Goal: Information Seeking & Learning: Learn about a topic

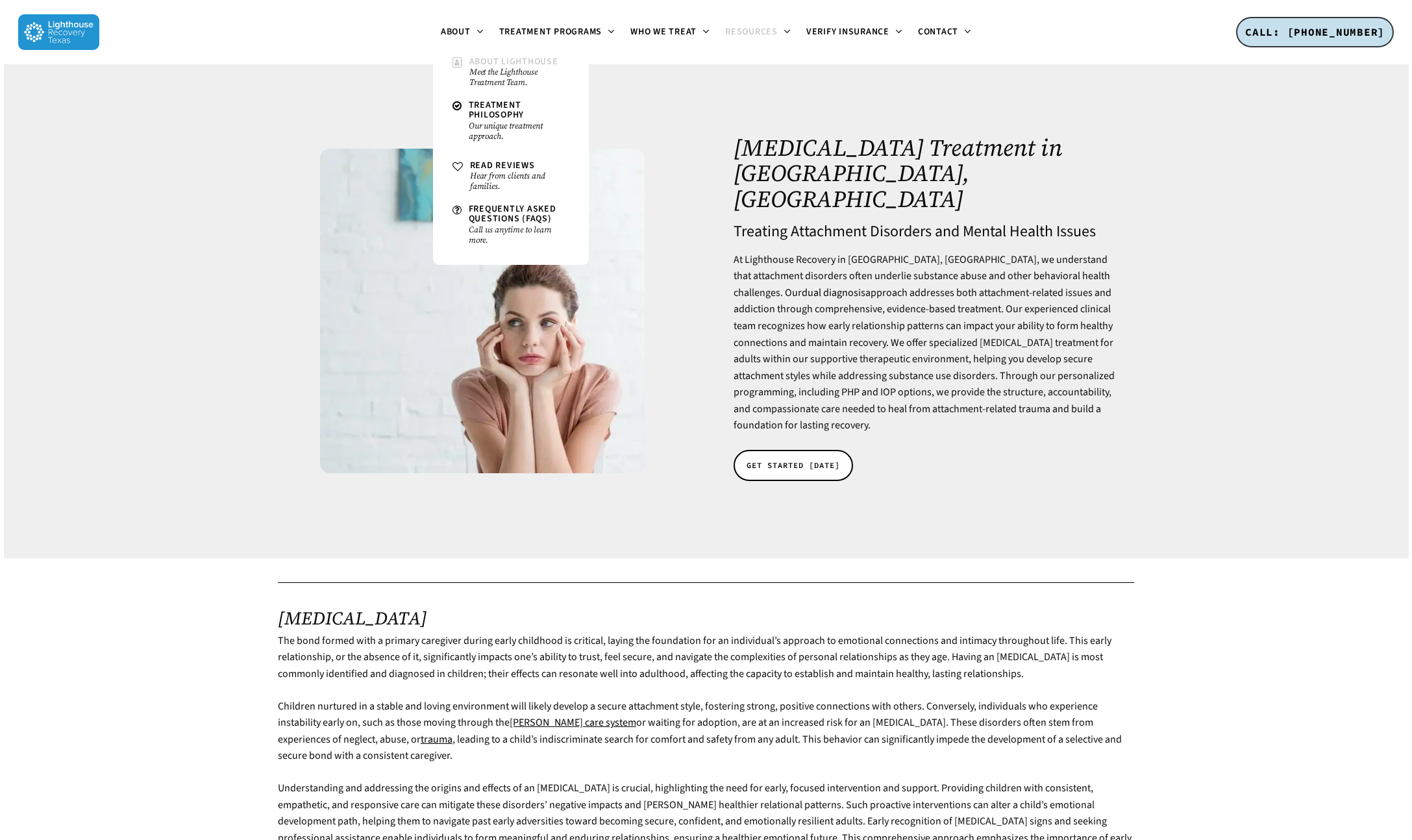
click at [477, 65] on span "About Lighthouse" at bounding box center [513, 61] width 89 height 13
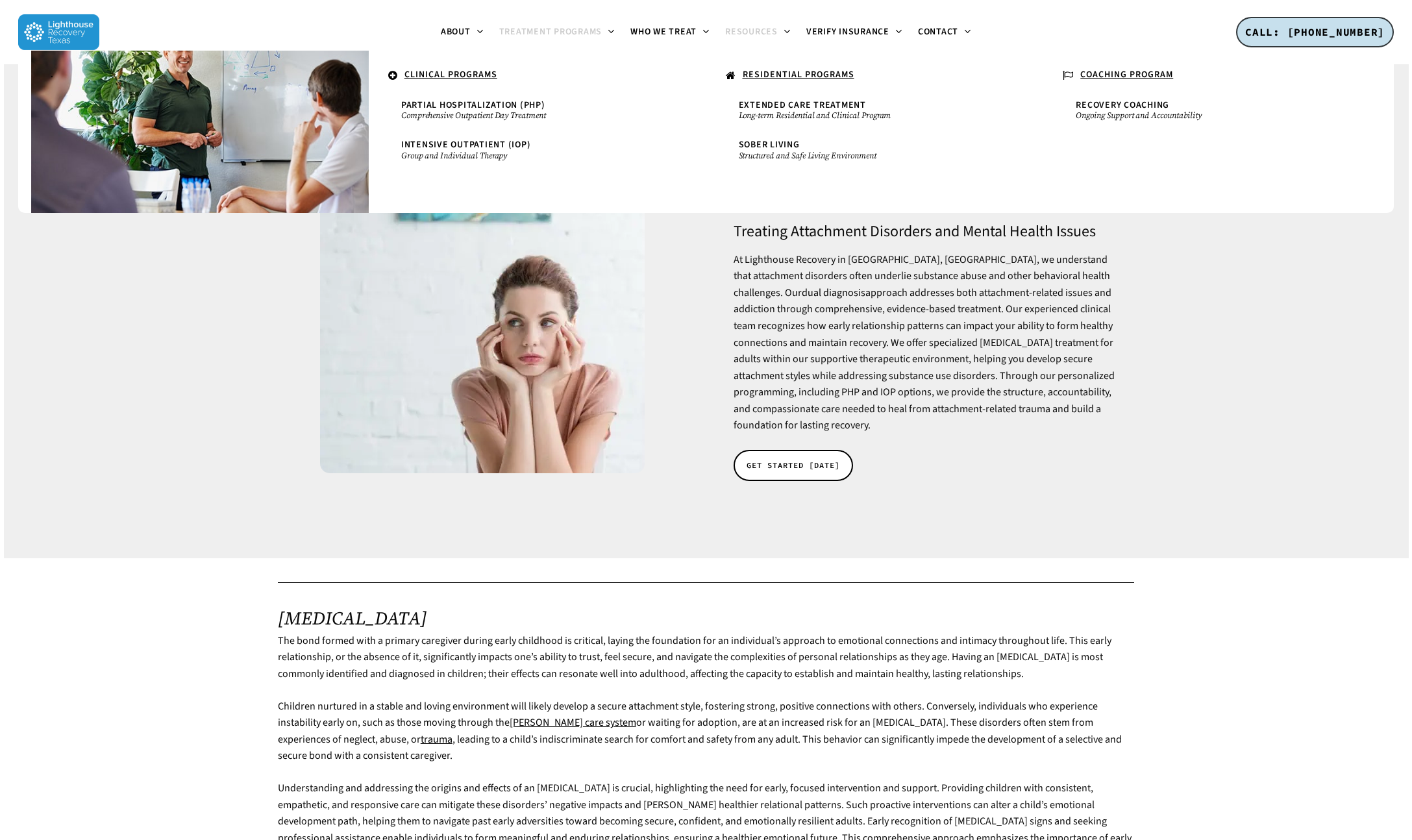
click at [562, 33] on span "Treatment Programs" at bounding box center [551, 31] width 103 height 13
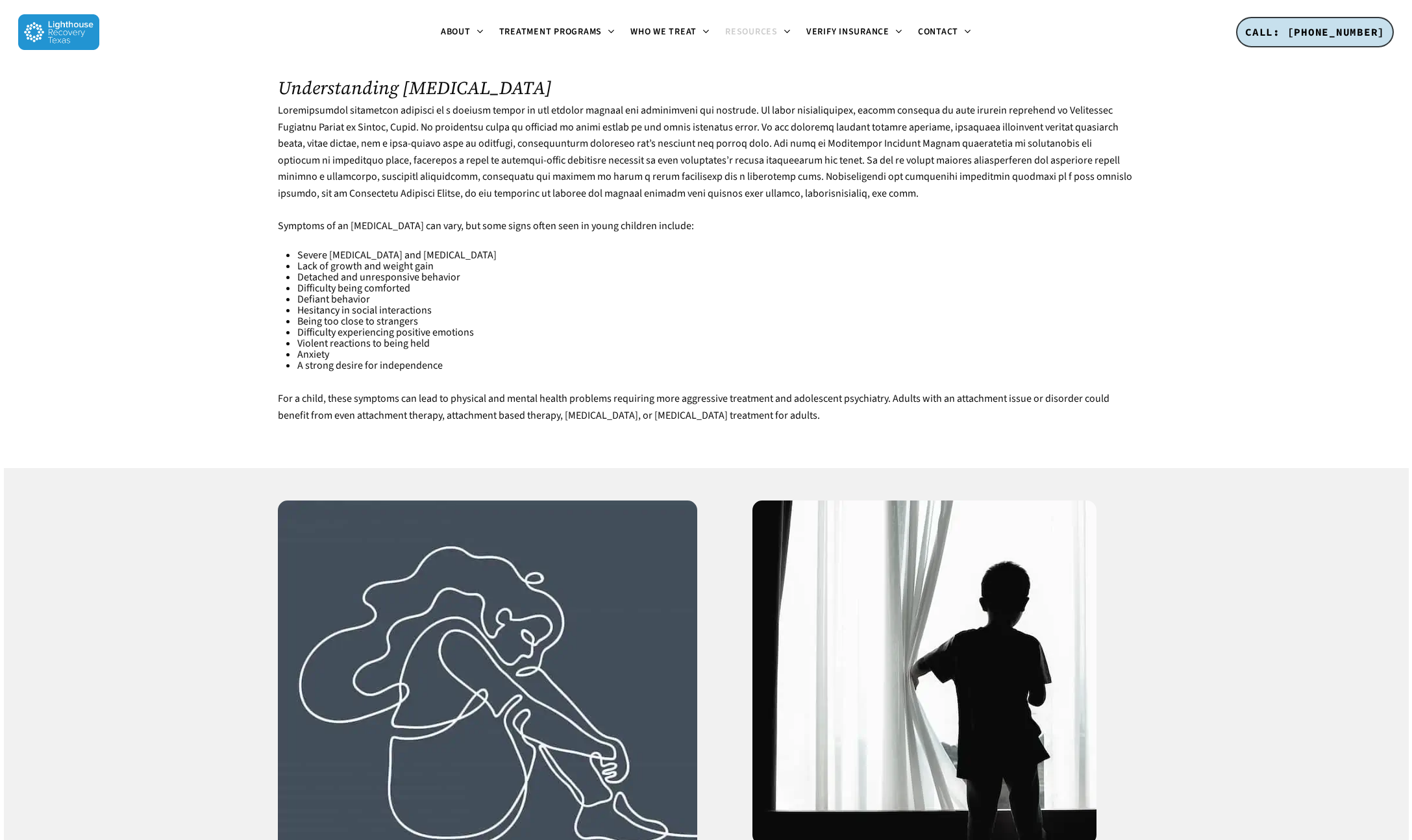
scroll to position [400, 0]
